Goal: Information Seeking & Learning: Stay updated

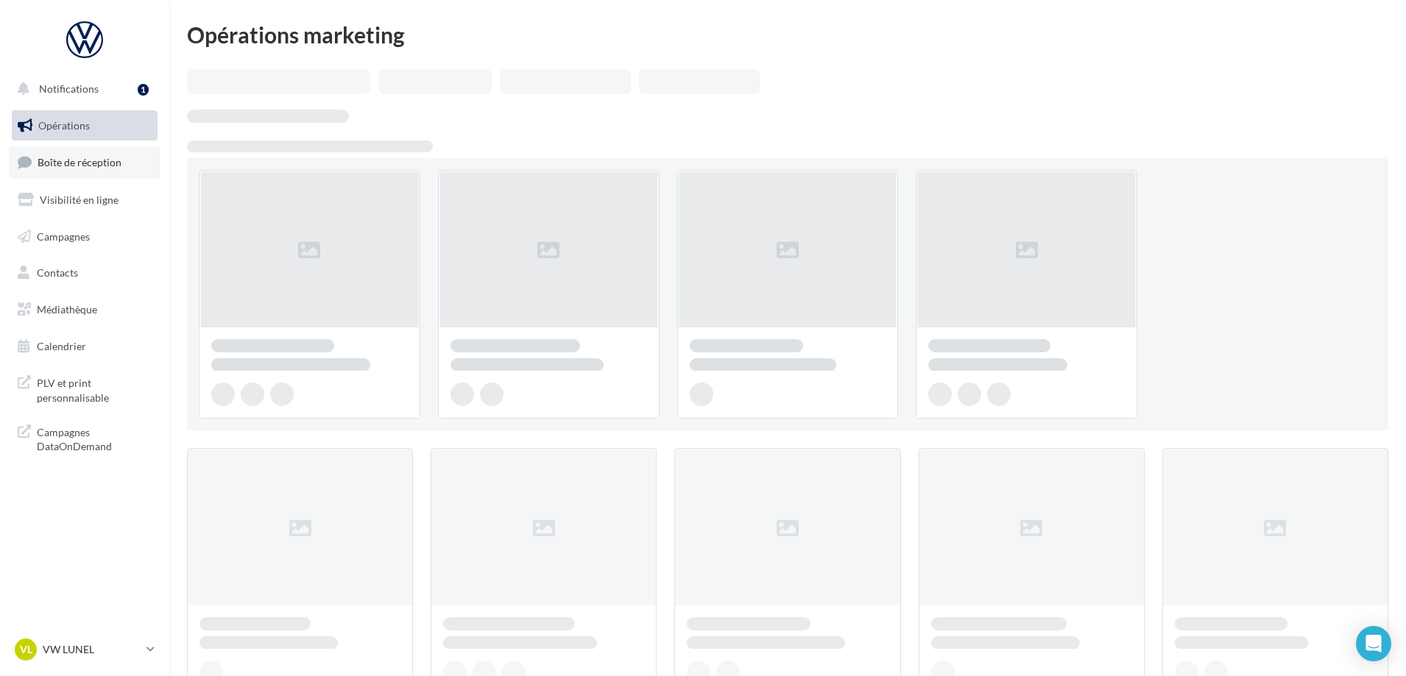
click at [104, 160] on span "Boîte de réception" at bounding box center [80, 162] width 84 height 13
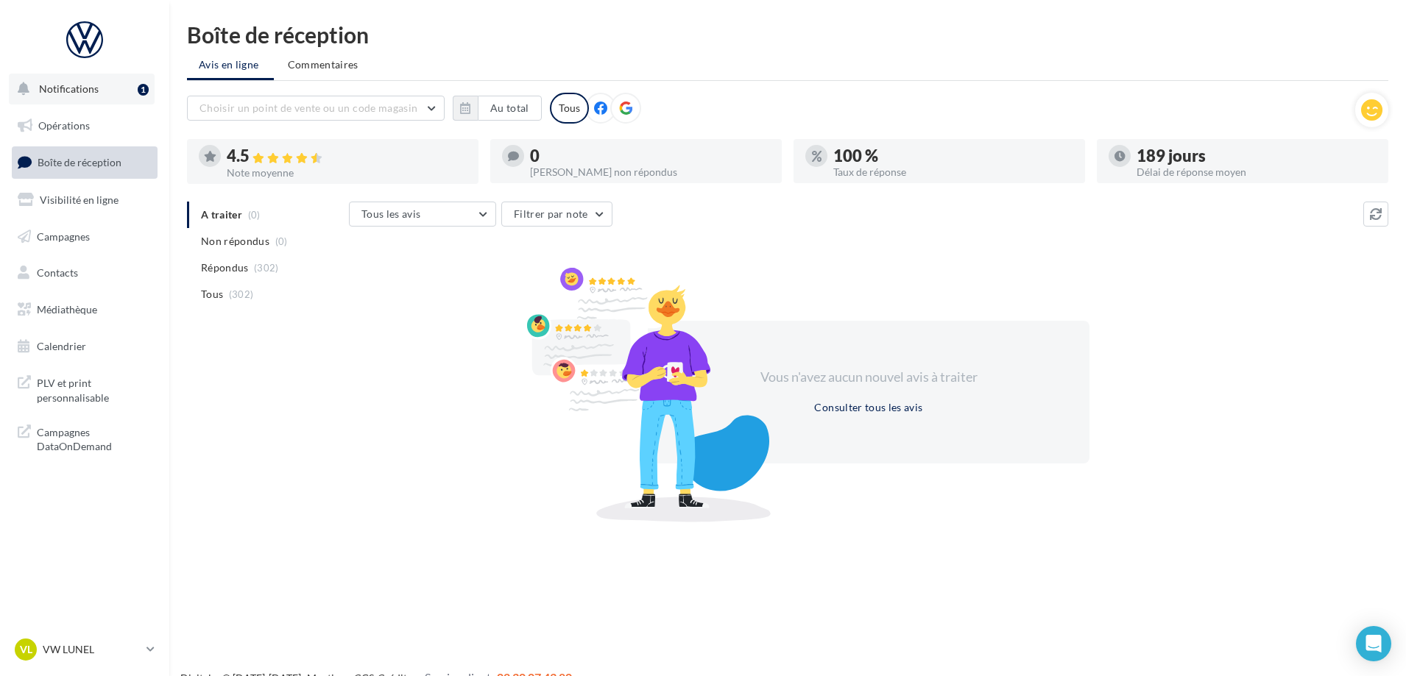
click at [124, 95] on button "Notifications 1" at bounding box center [82, 89] width 146 height 31
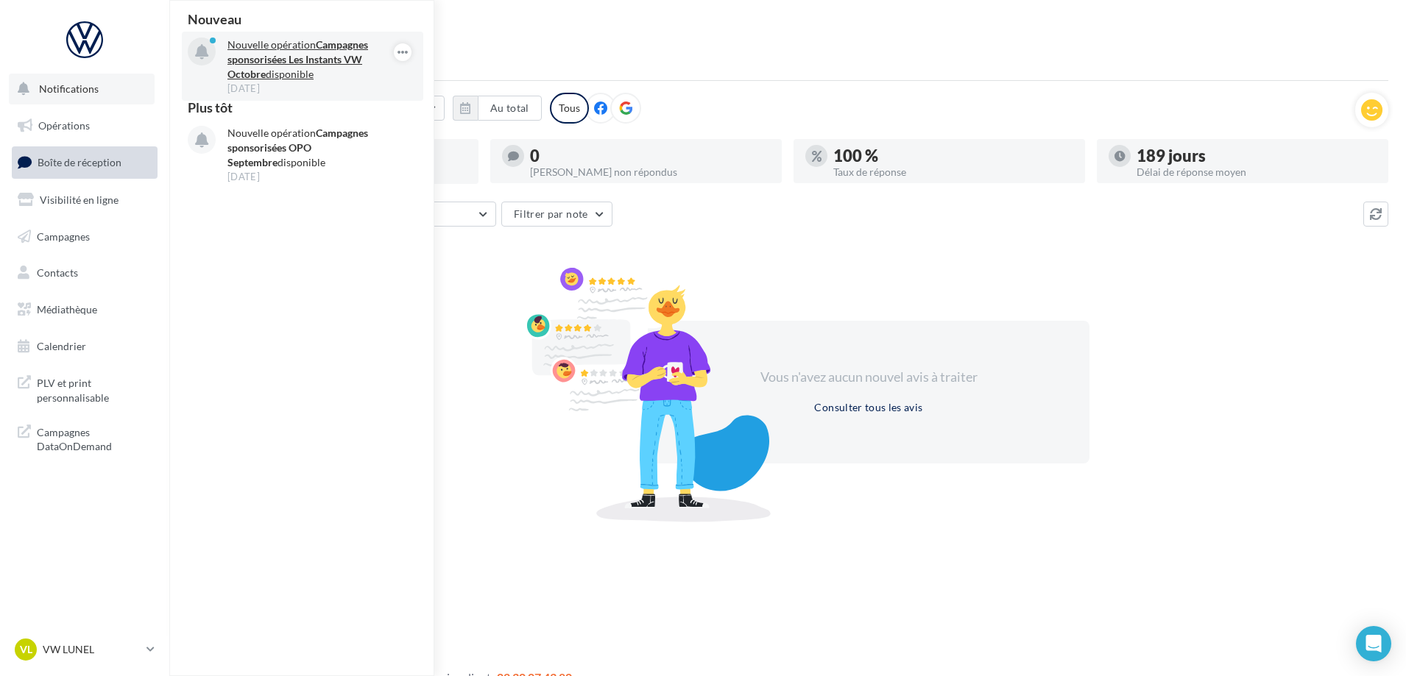
click at [300, 71] on p "Nouvelle opération Campagnes sponsorisées Les Instants VW Octobre disponible" at bounding box center [312, 60] width 171 height 44
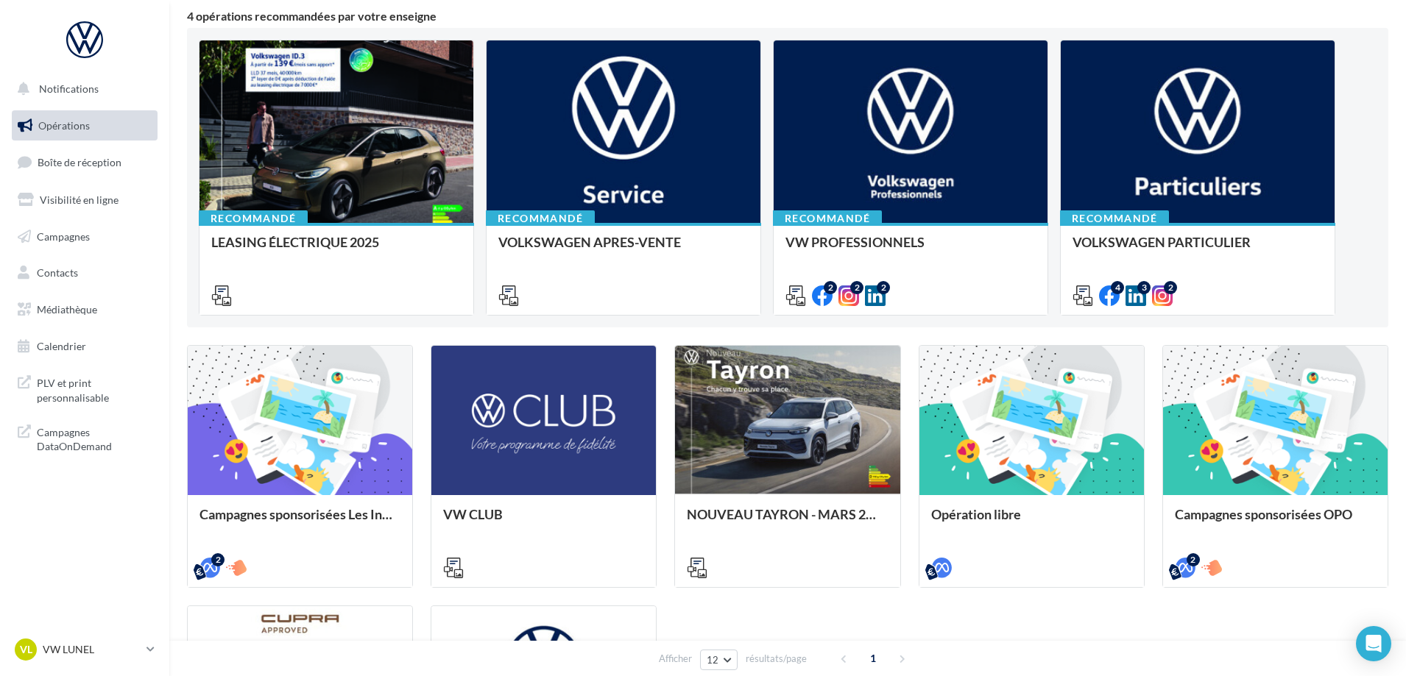
scroll to position [368, 0]
